Goal: Find specific page/section: Find specific page/section

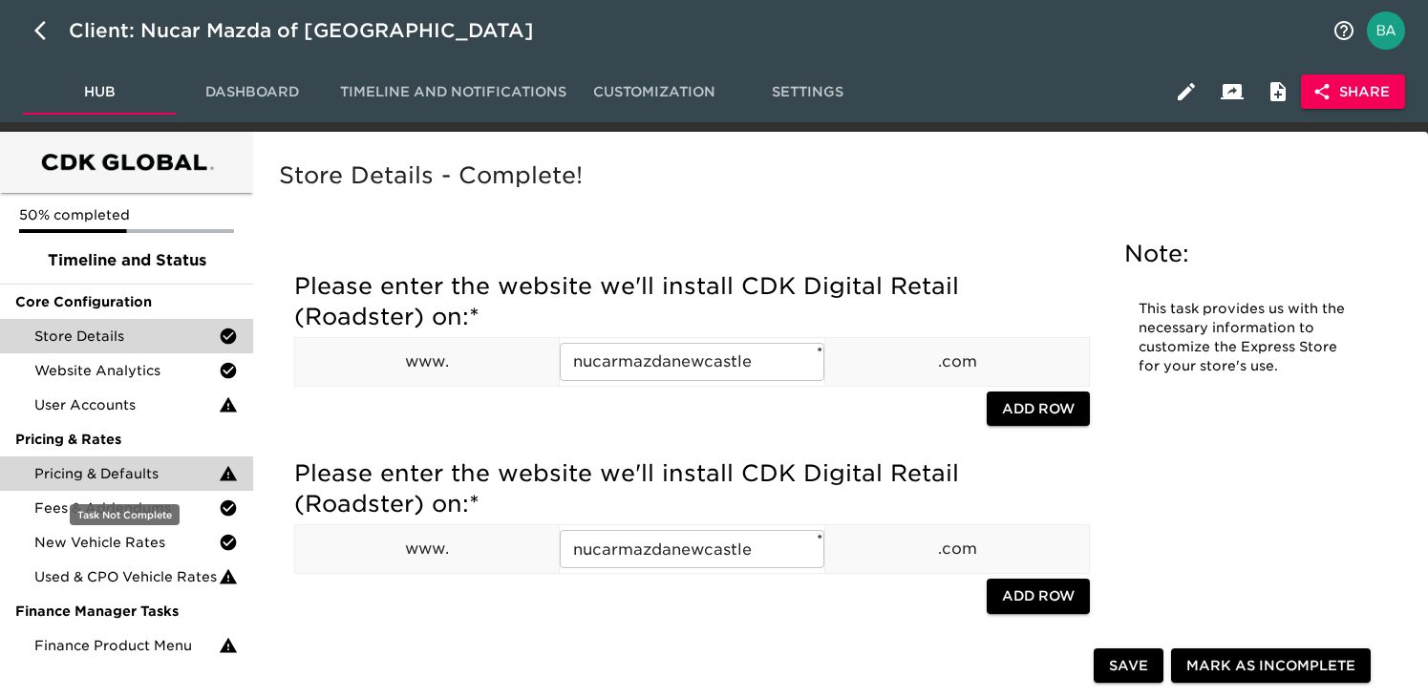
click at [67, 473] on span "Pricing & Defaults" at bounding box center [126, 473] width 184 height 19
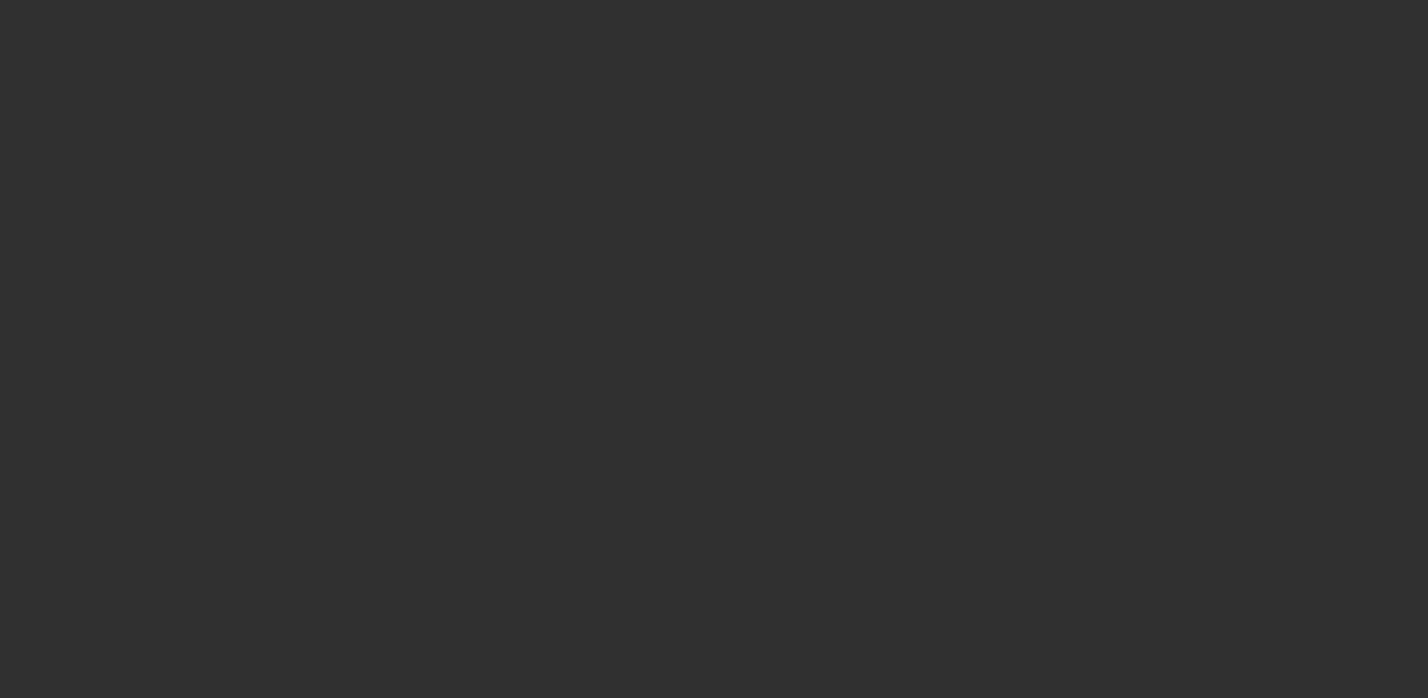
select select "10"
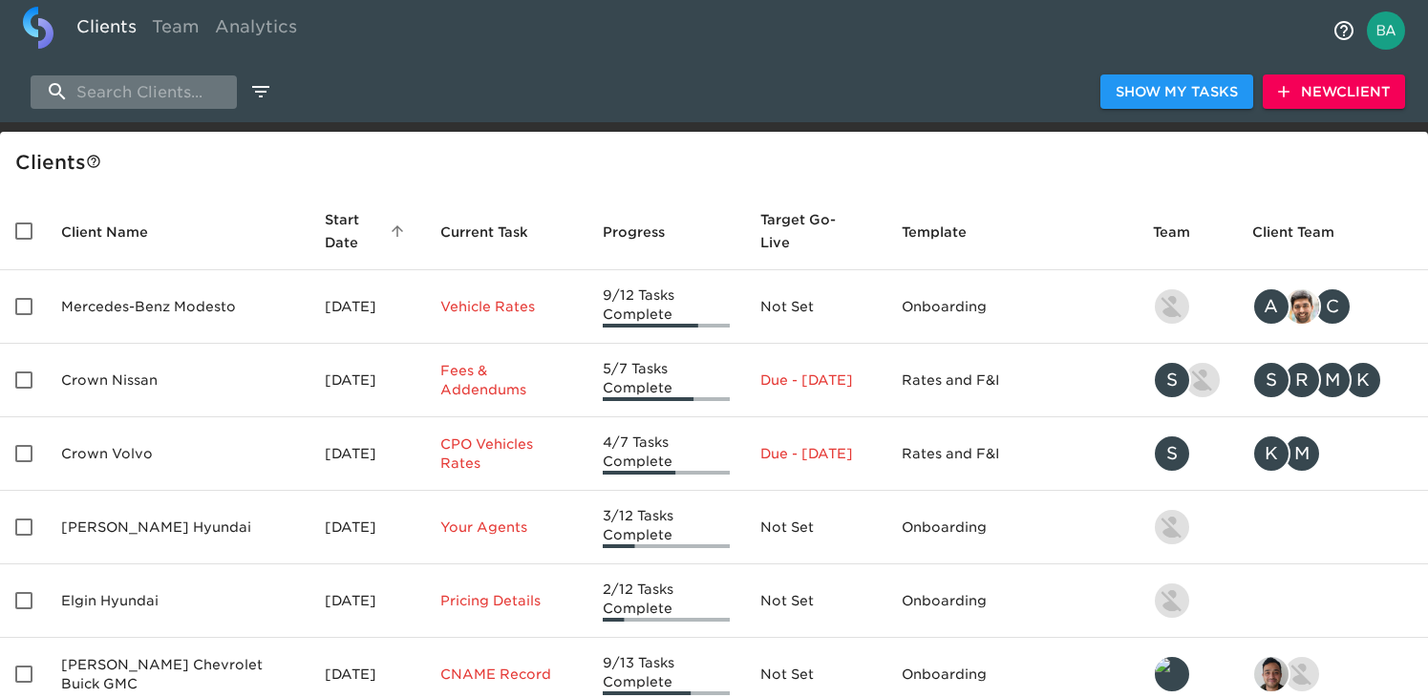
click at [196, 90] on input "search" at bounding box center [134, 91] width 206 height 33
click at [135, 89] on input "search" at bounding box center [134, 91] width 206 height 33
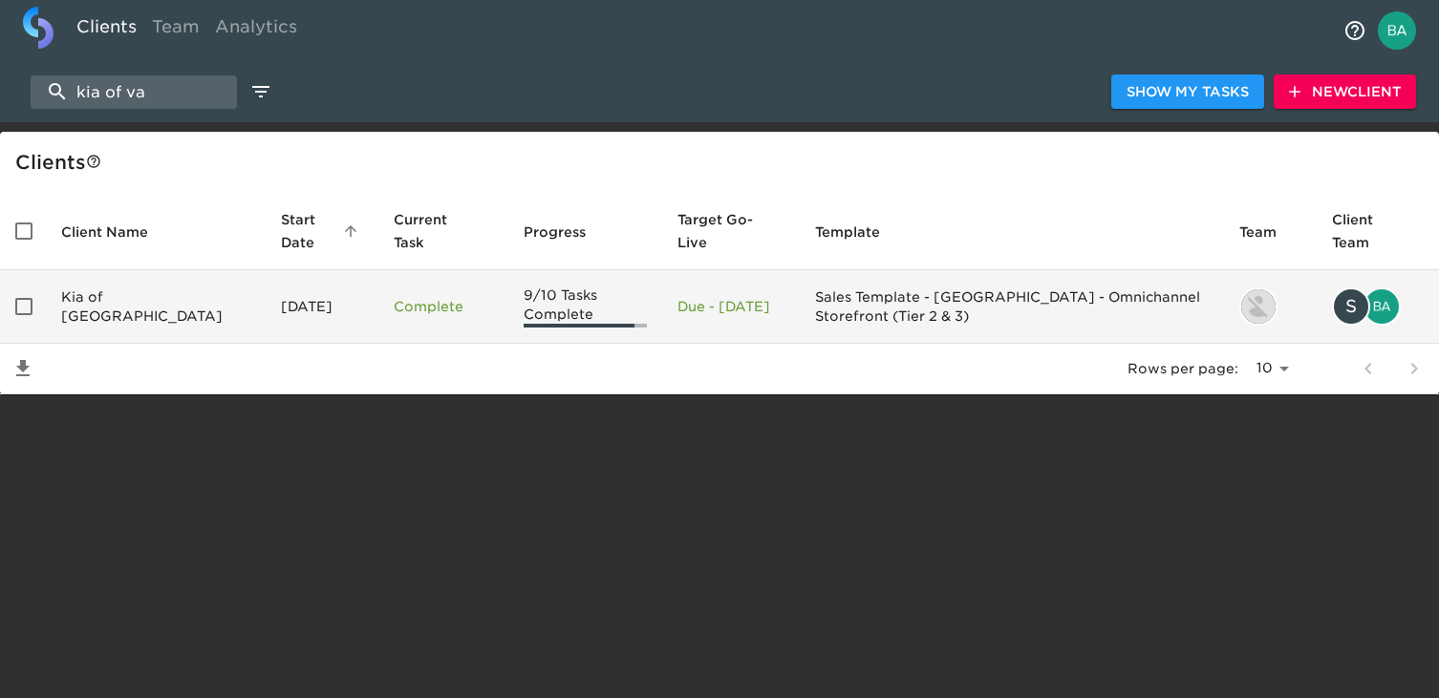
type input "kia of va"
click at [151, 309] on td "Kia of Vacaville" at bounding box center [156, 307] width 220 height 74
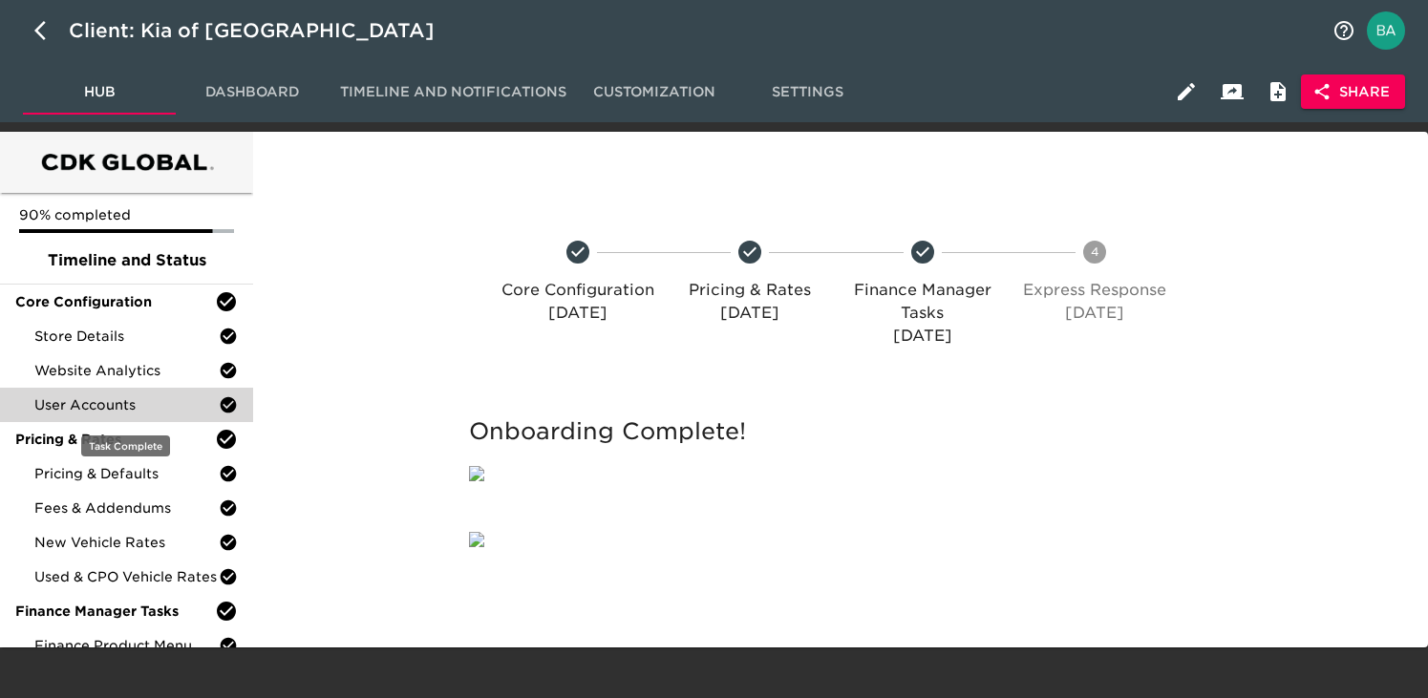
click at [109, 393] on div "User Accounts" at bounding box center [126, 405] width 253 height 34
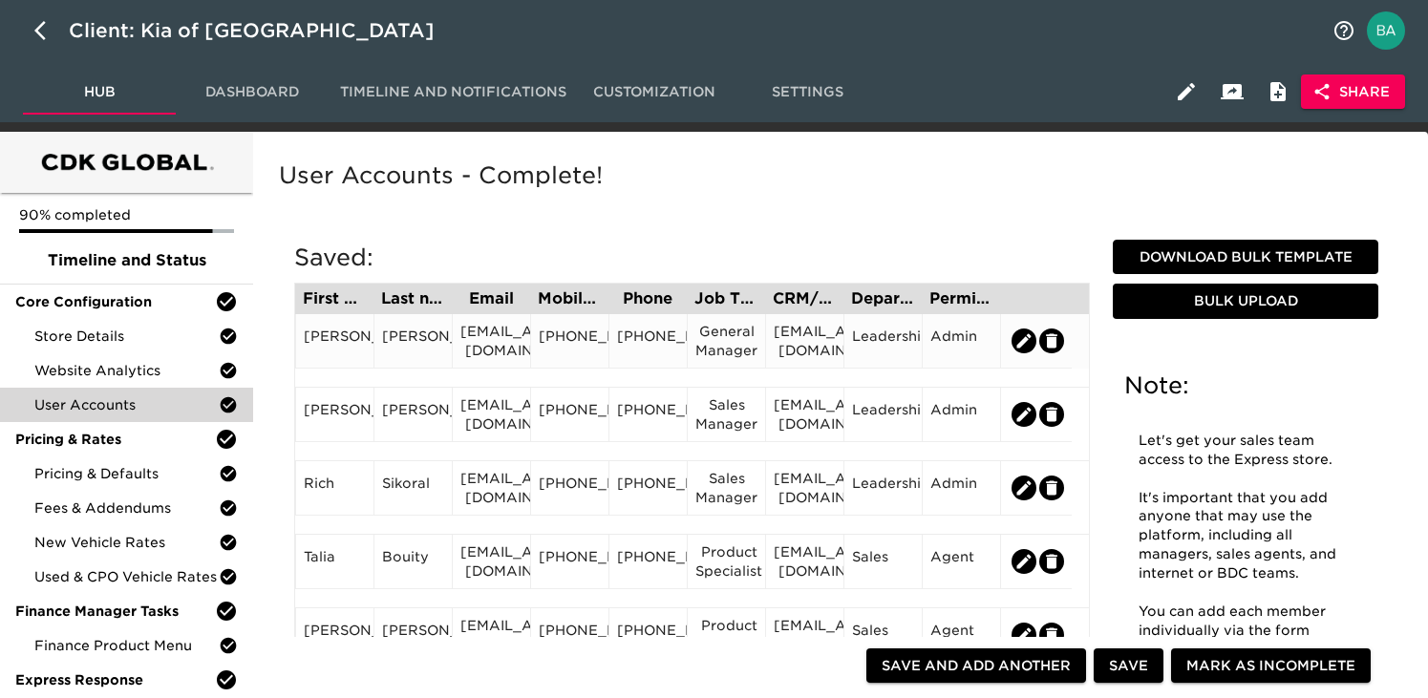
click at [585, 348] on div "727-224-0236" at bounding box center [570, 341] width 62 height 29
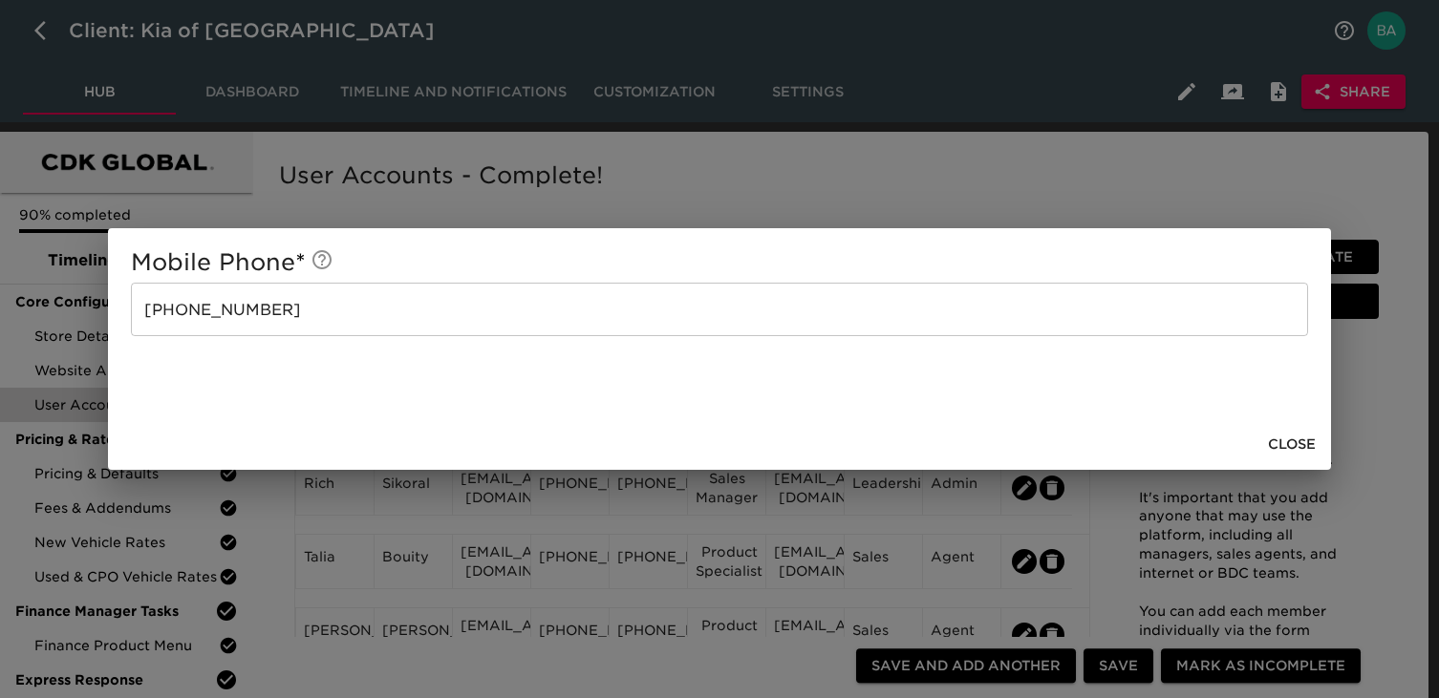
click at [684, 201] on div "Mobile Phone * 727-224-0236 ​ Close" at bounding box center [719, 349] width 1439 height 698
